Goal: Task Accomplishment & Management: Manage account settings

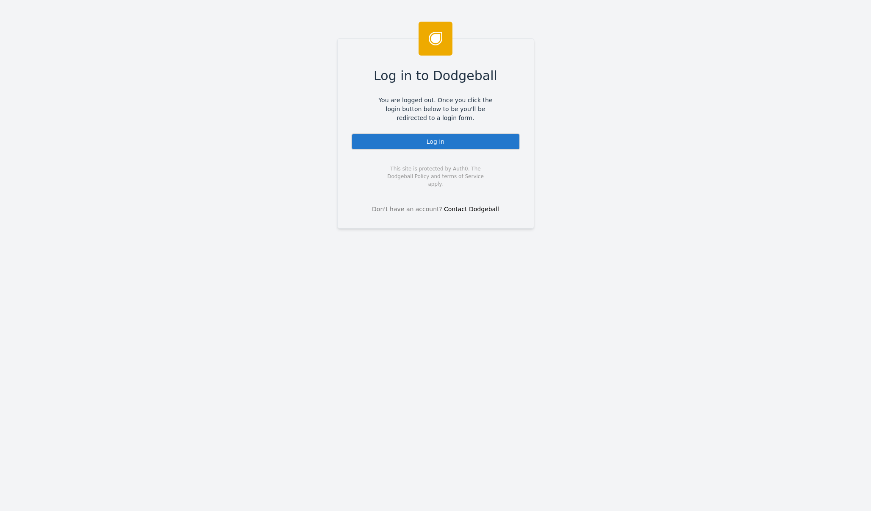
click at [455, 143] on div "Log In" at bounding box center [435, 141] width 169 height 17
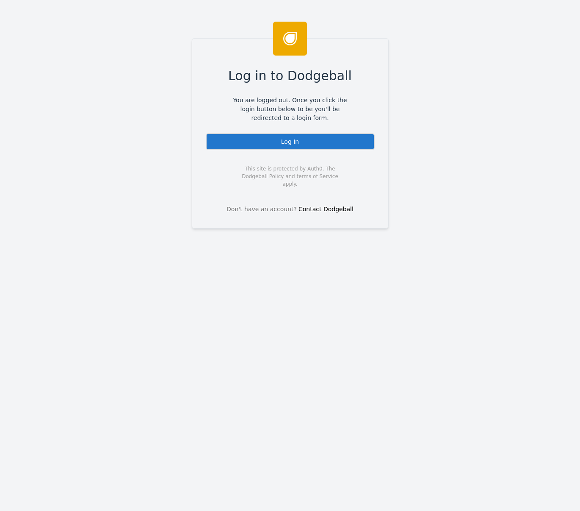
click at [297, 137] on div "Log In" at bounding box center [290, 141] width 169 height 17
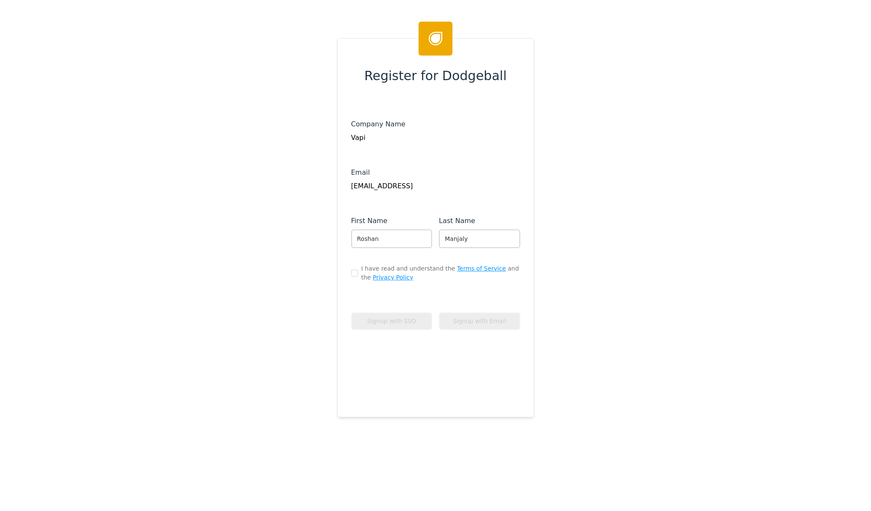
click at [353, 277] on div "I have read and understand the Terms of Service and the Privacy Policy" at bounding box center [435, 273] width 169 height 18
click at [353, 272] on input "checkbox" at bounding box center [354, 272] width 7 height 7
checkbox input "true"
click at [466, 326] on button "Signup with Email" at bounding box center [479, 320] width 81 height 17
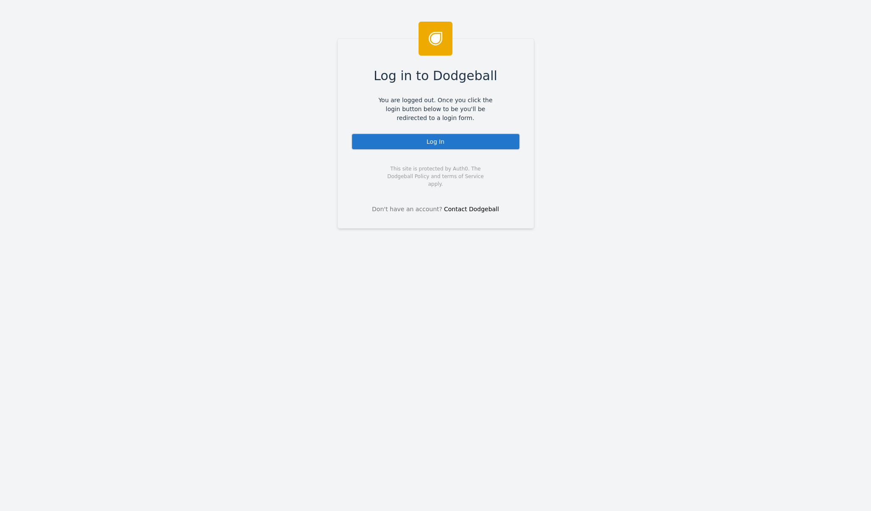
click at [461, 140] on div "Log In" at bounding box center [435, 141] width 169 height 17
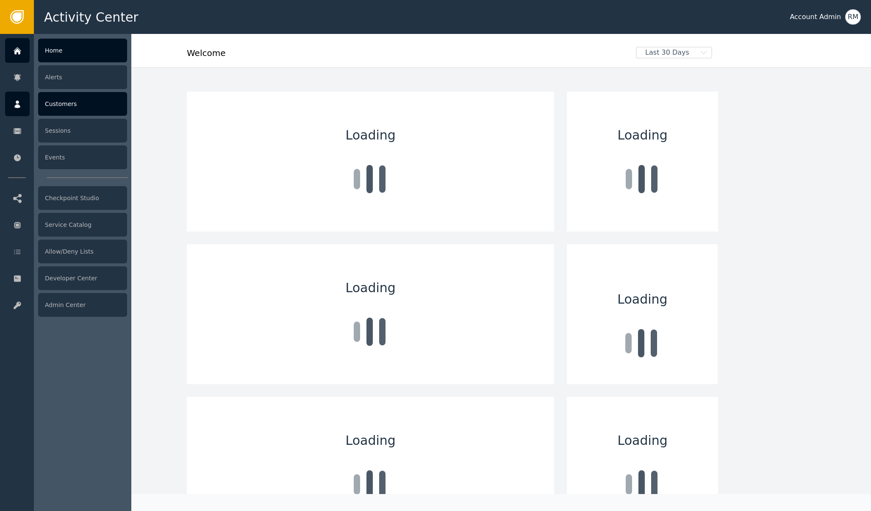
click at [71, 105] on div "Customers" at bounding box center [82, 104] width 89 height 24
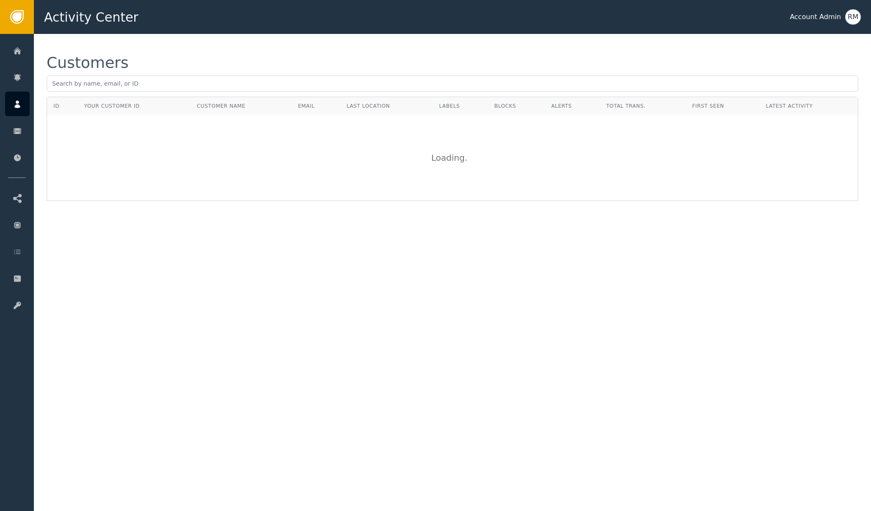
click at [94, 92] on div "Customers" at bounding box center [453, 76] width 812 height 42
click at [94, 86] on input "text" at bounding box center [453, 83] width 812 height 16
